Goal: Navigation & Orientation: Find specific page/section

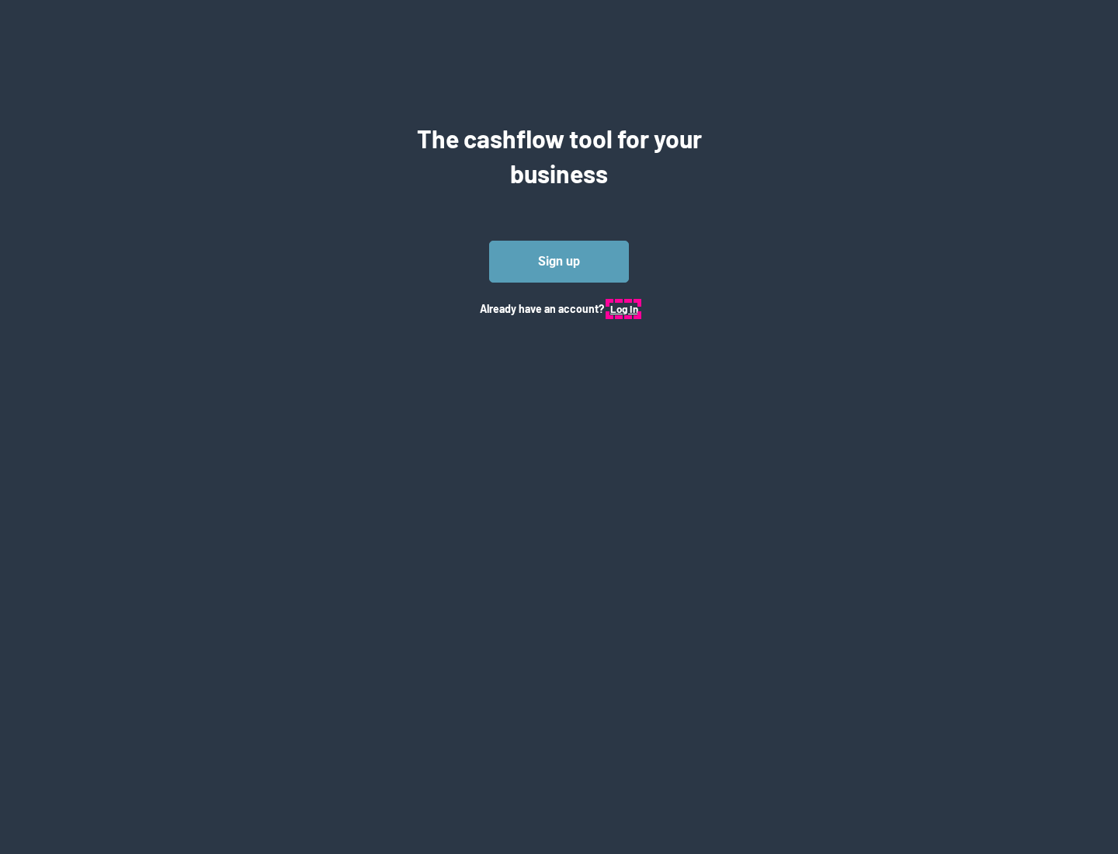
click at [623, 308] on button "Log In" at bounding box center [624, 309] width 28 height 12
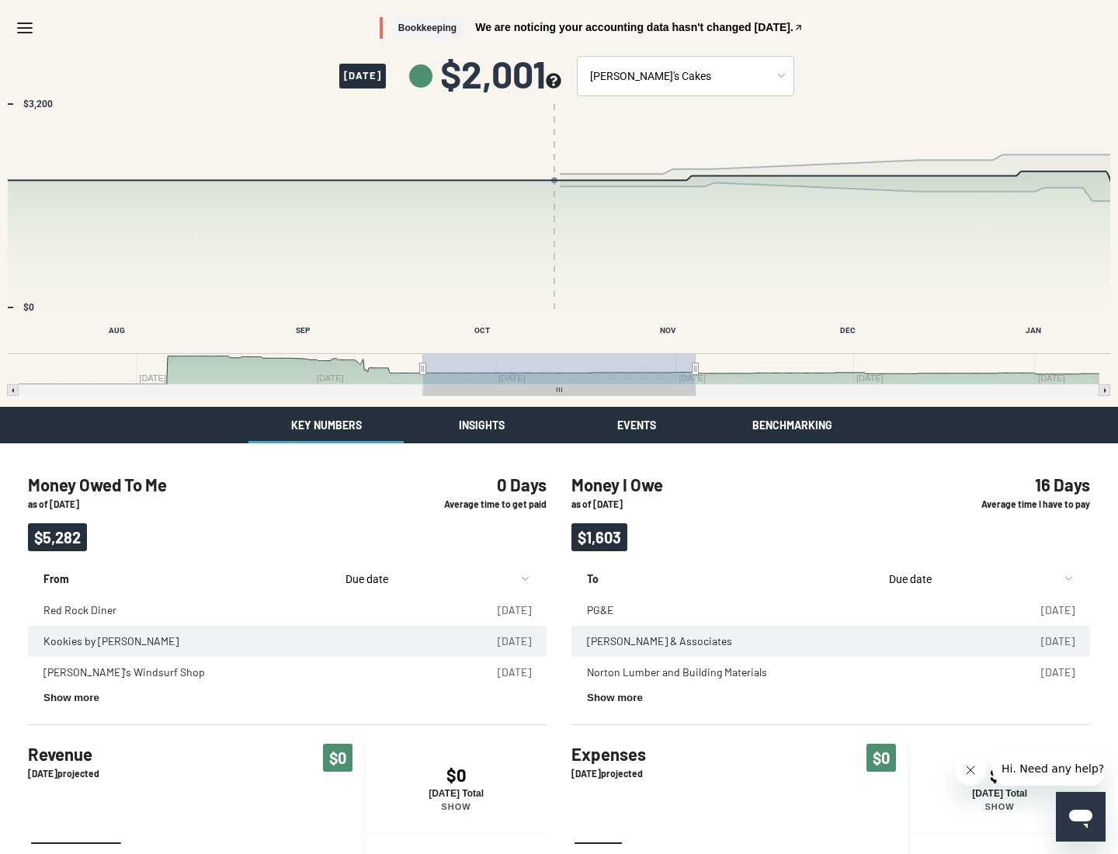
click at [481, 425] on button "Insights" at bounding box center [481, 425] width 155 height 36
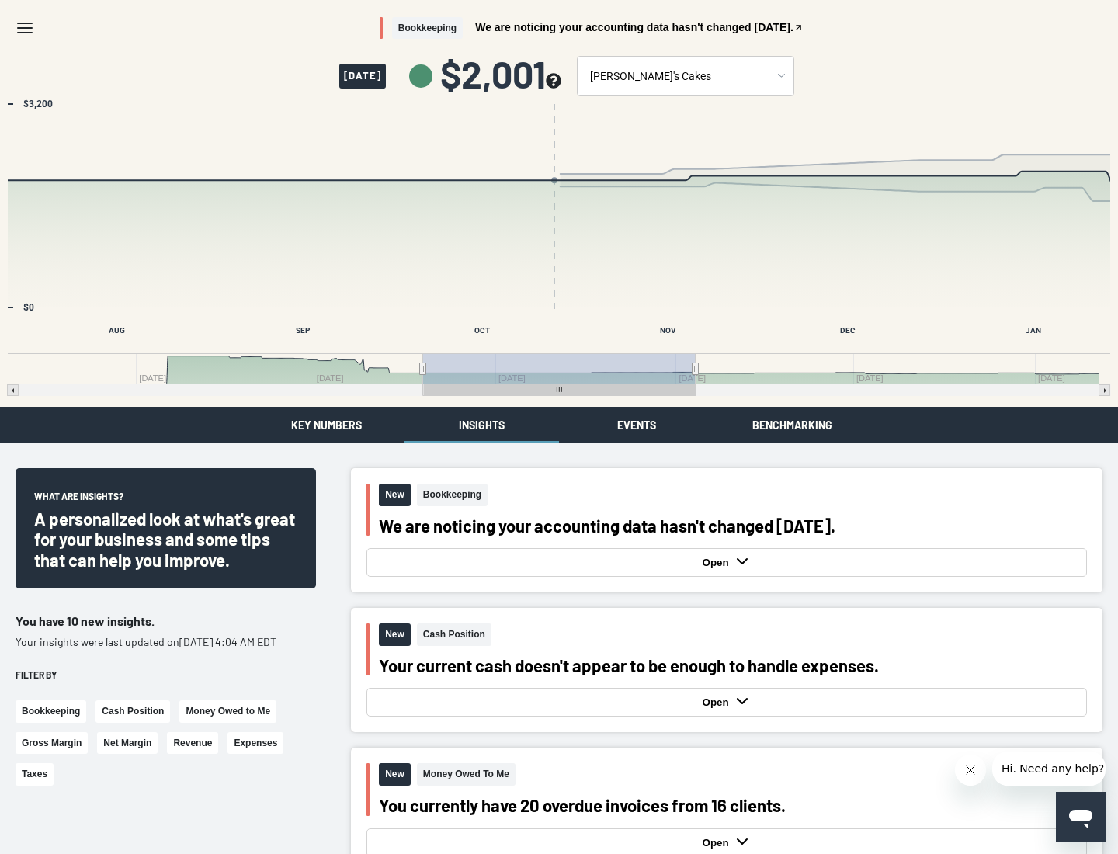
click at [636, 425] on button "Events" at bounding box center [636, 425] width 155 height 36
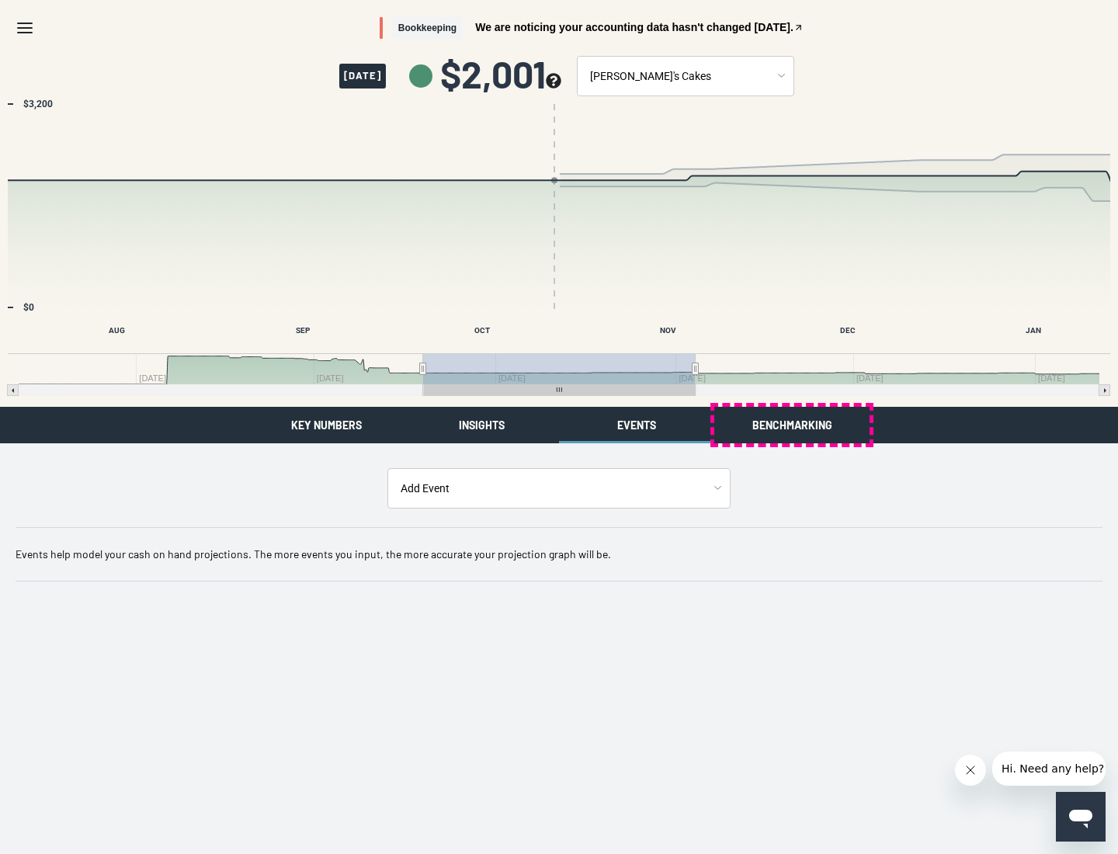
click at [792, 425] on button "Benchmarking" at bounding box center [791, 425] width 155 height 36
